Goal: Information Seeking & Learning: Learn about a topic

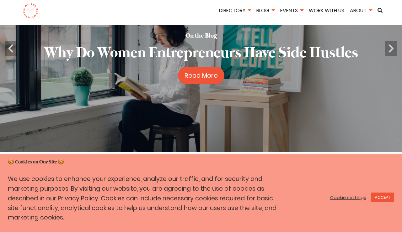
scroll to position [68, 0]
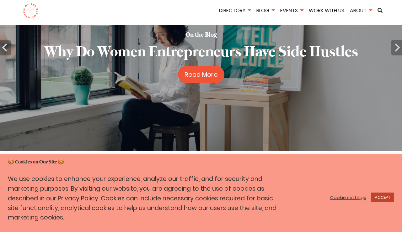
click at [383, 197] on link "ACCEPT" at bounding box center [382, 198] width 23 height 10
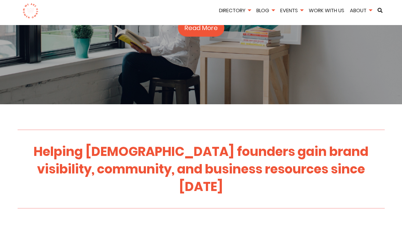
scroll to position [0, 0]
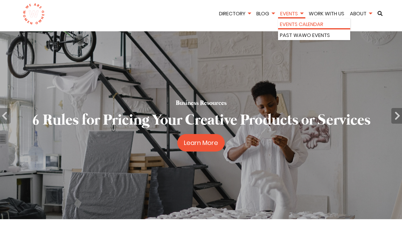
click at [290, 25] on link "Events Calendar" at bounding box center [314, 24] width 68 height 8
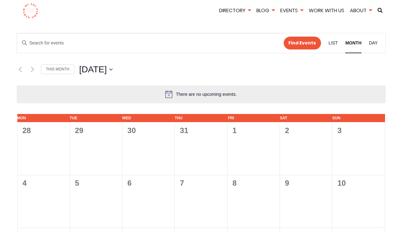
scroll to position [25, 0]
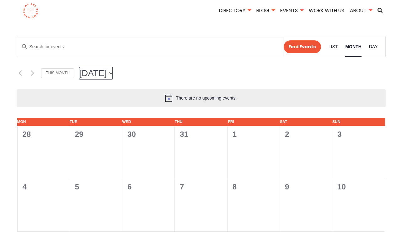
click at [113, 73] on icon "button" at bounding box center [110, 73] width 3 height 3
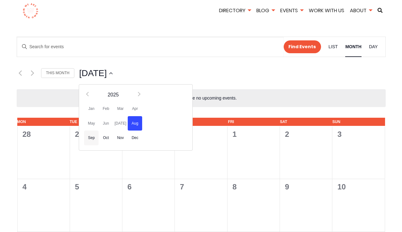
click at [93, 136] on span "Sep" at bounding box center [91, 138] width 14 height 15
type input "[DATE]"
